Goal: Task Accomplishment & Management: Manage account settings

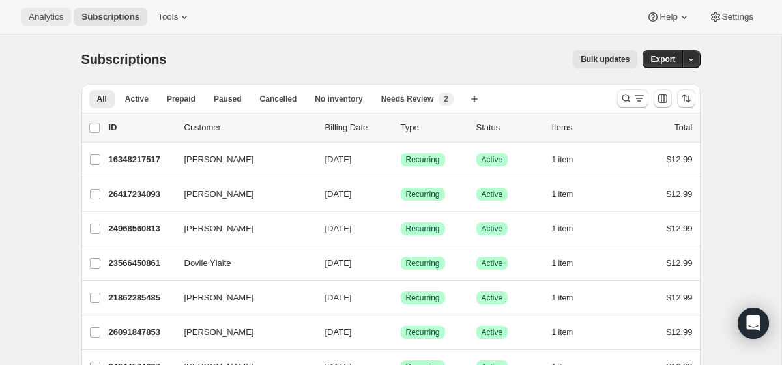
click at [47, 13] on span "Analytics" at bounding box center [46, 17] width 35 height 10
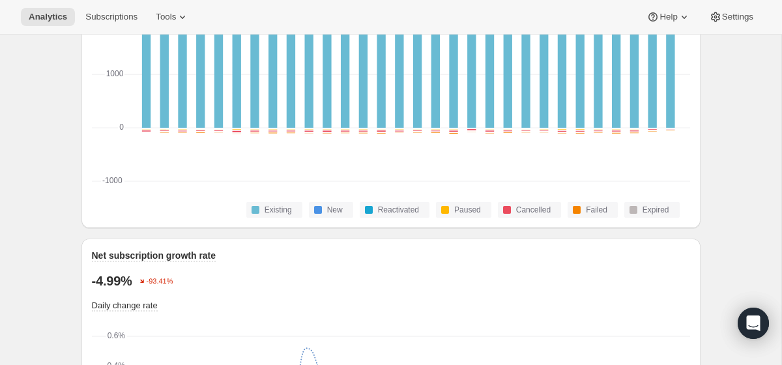
scroll to position [670, 0]
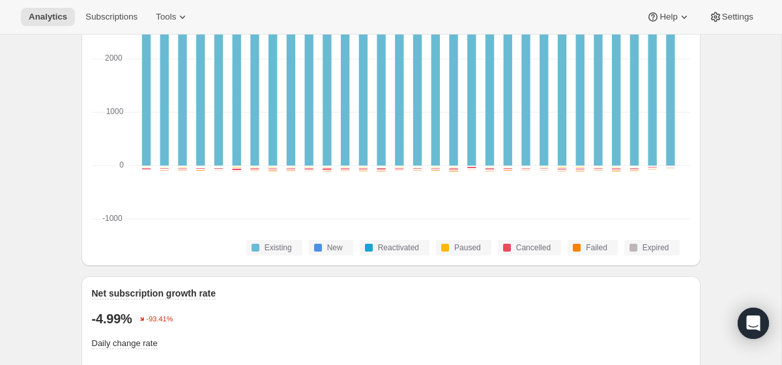
click at [134, 2] on div "Analytics Subscriptions Tools Help Settings" at bounding box center [391, 17] width 782 height 35
click at [123, 21] on span "Subscriptions" at bounding box center [111, 17] width 52 height 10
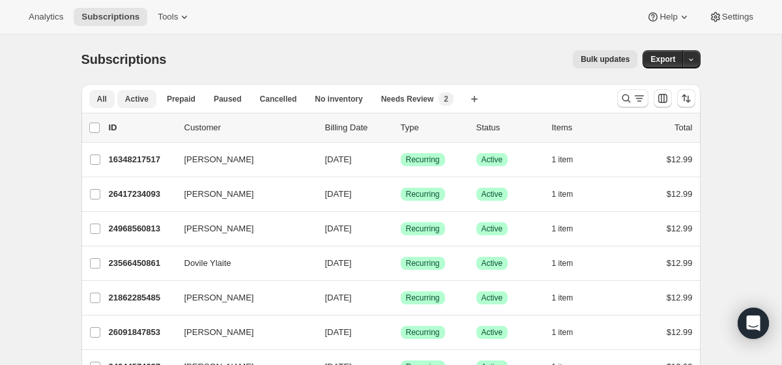
click at [129, 93] on button "Active" at bounding box center [136, 99] width 39 height 18
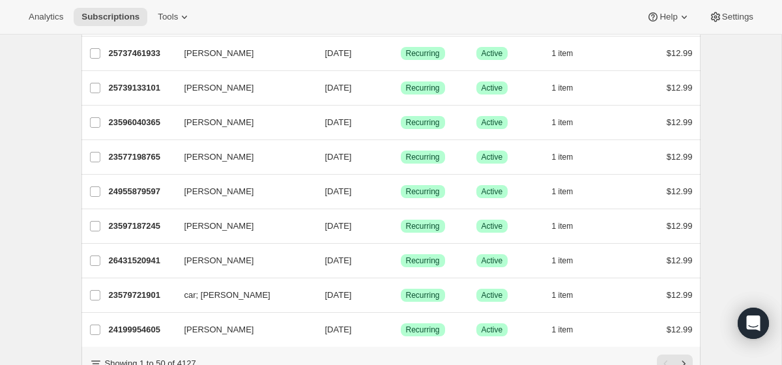
scroll to position [1577, 0]
